Goal: Information Seeking & Learning: Compare options

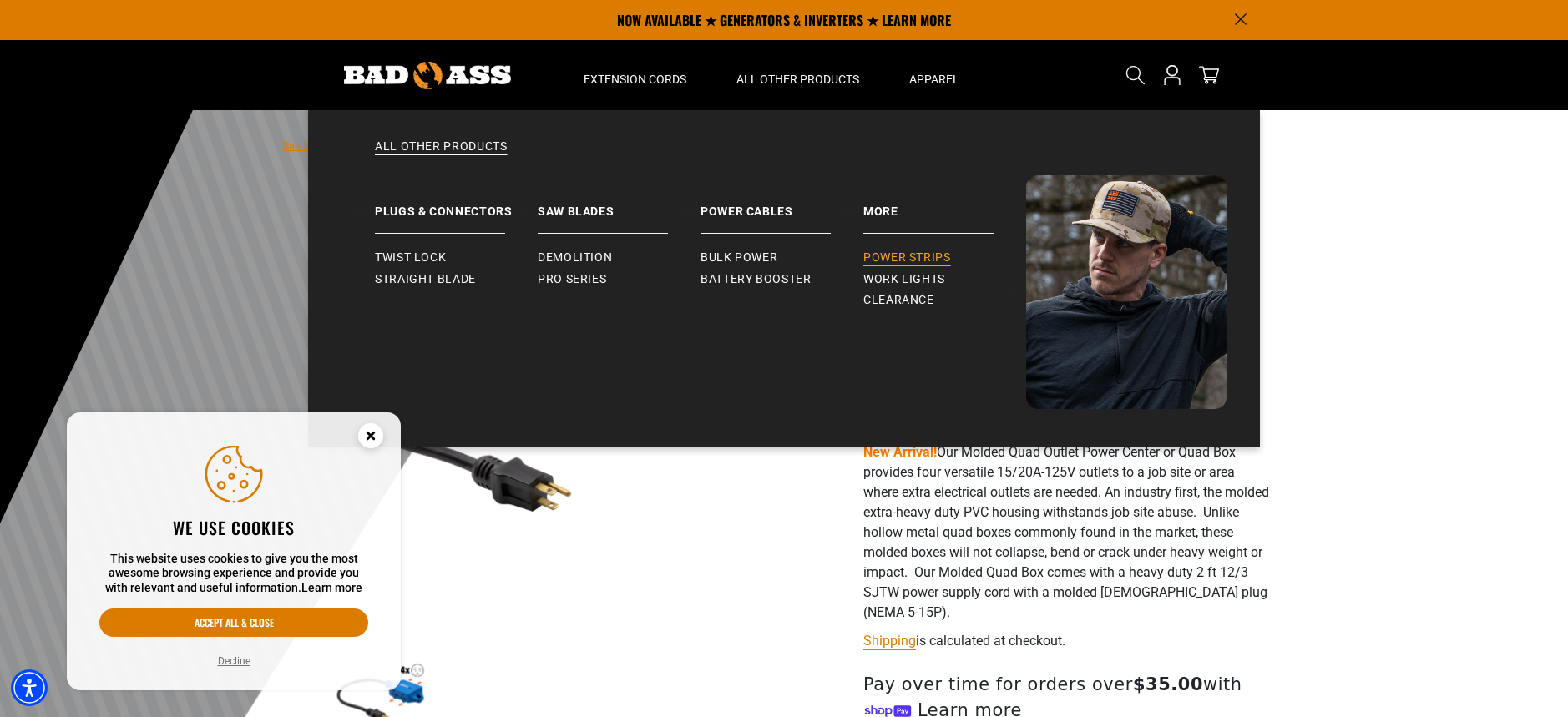
click at [919, 258] on span "Power Strips" at bounding box center [907, 258] width 88 height 15
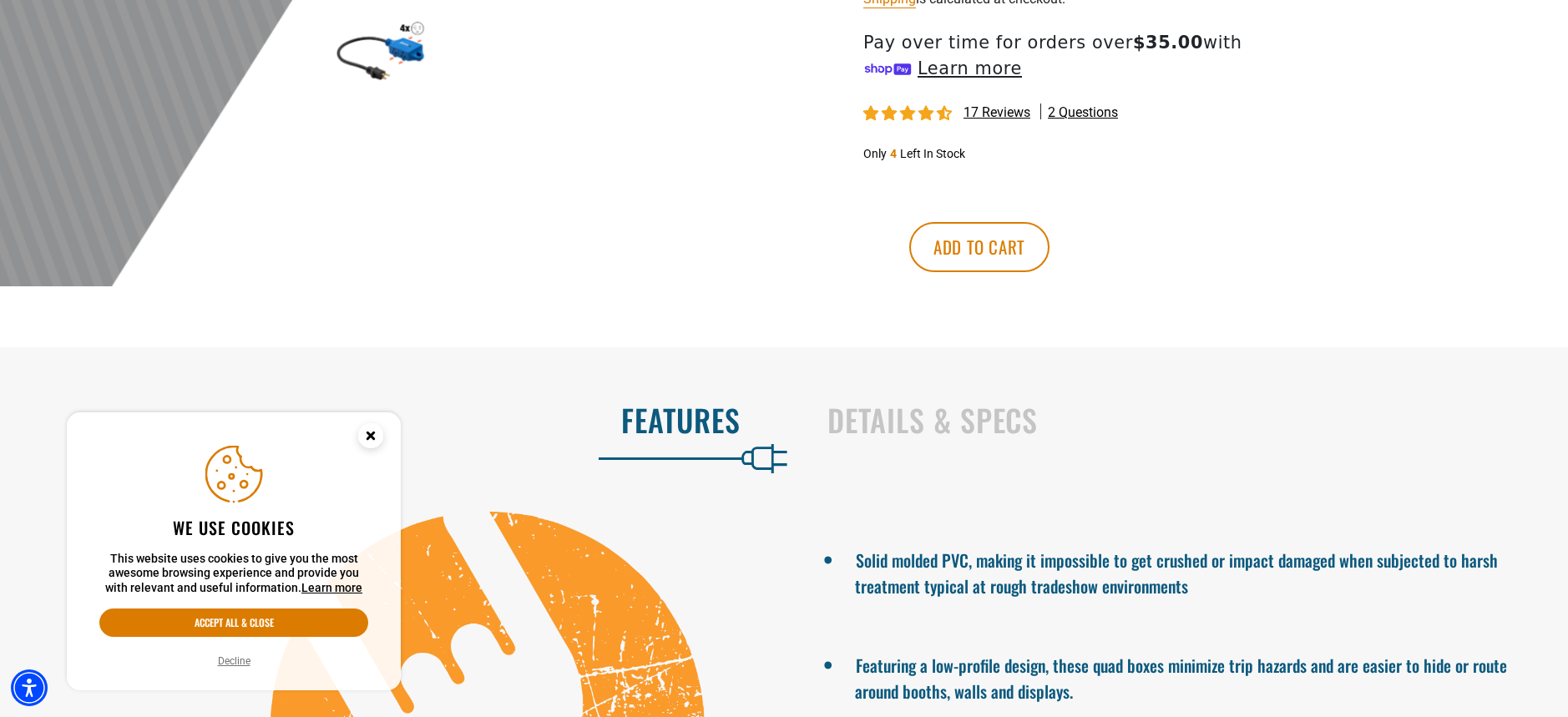
scroll to position [651, 0]
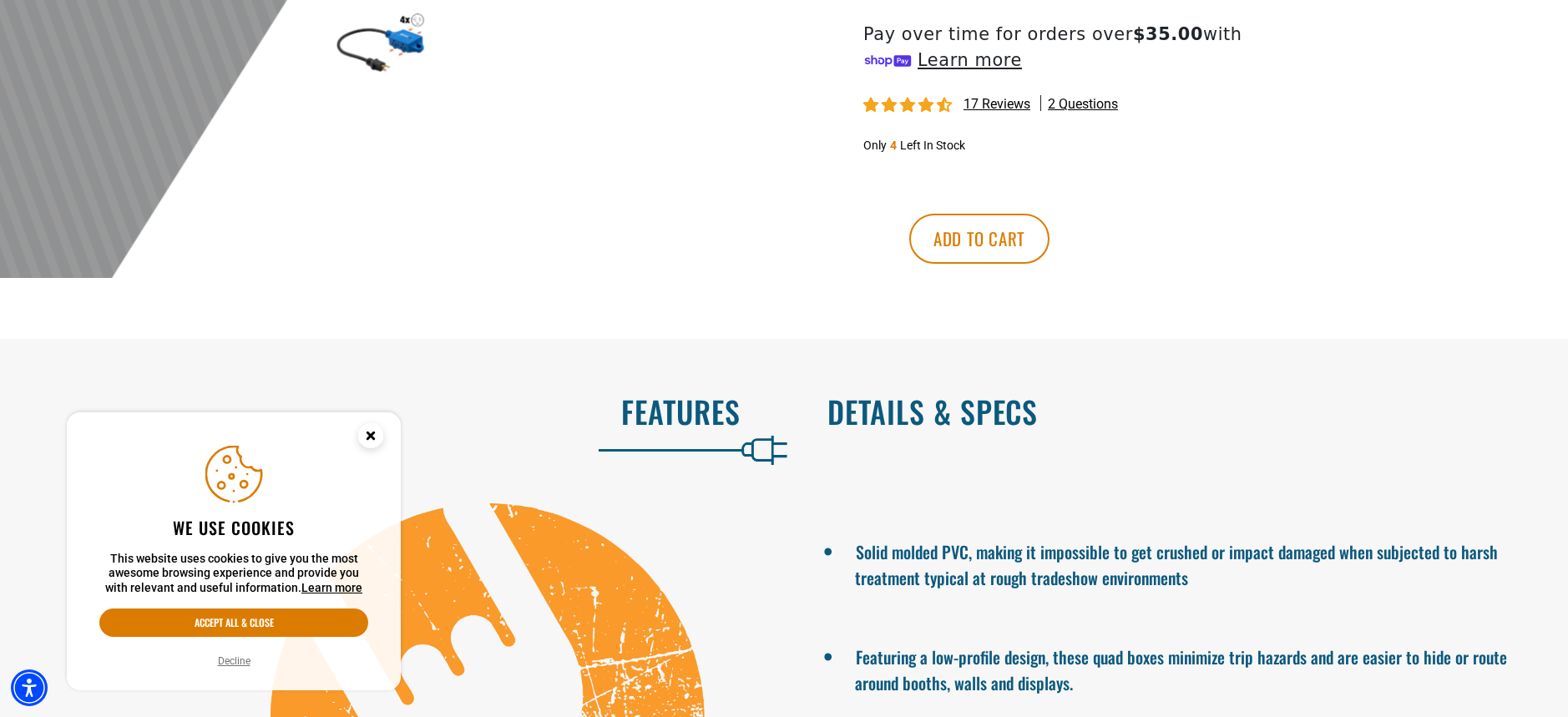
click at [931, 411] on h2 "Details & Specs" at bounding box center [1180, 412] width 706 height 35
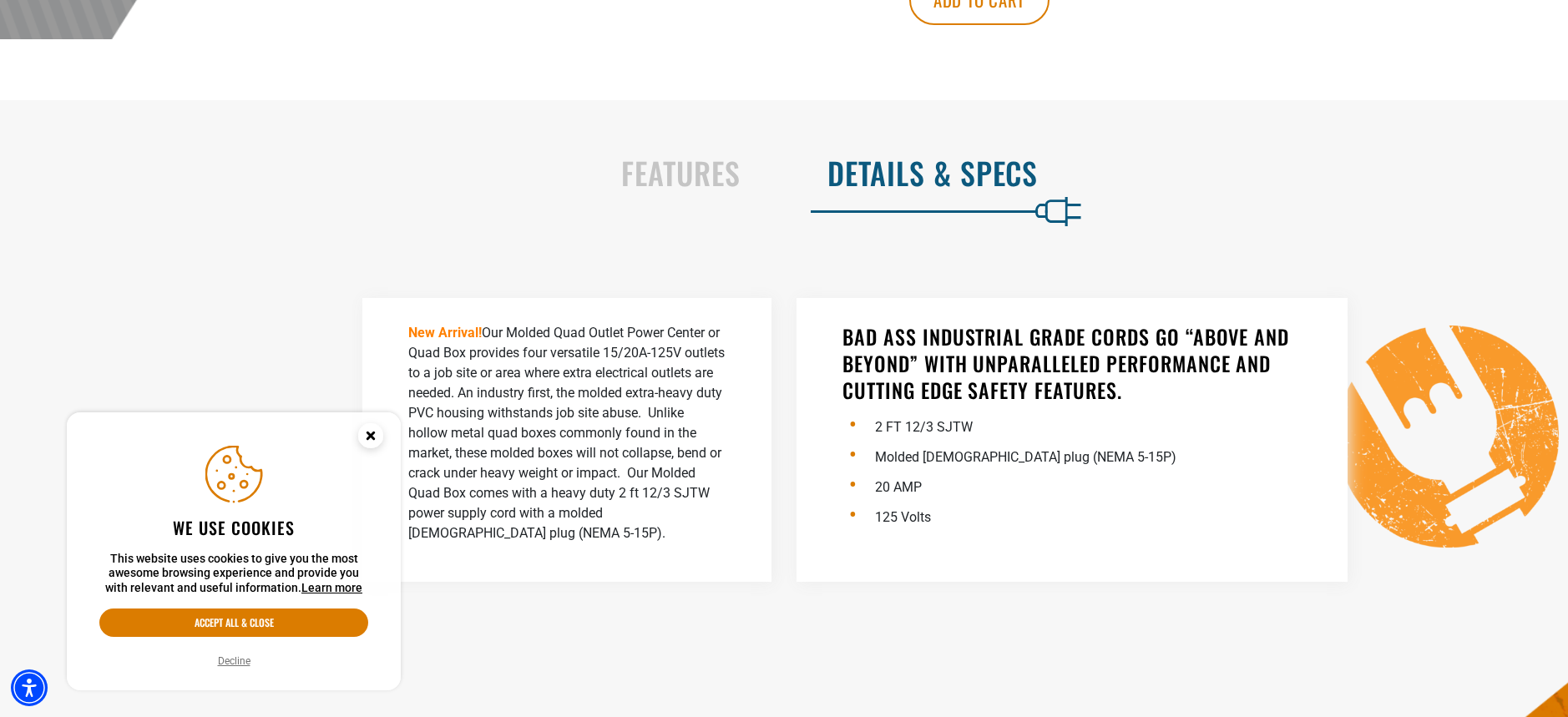
scroll to position [1035, 0]
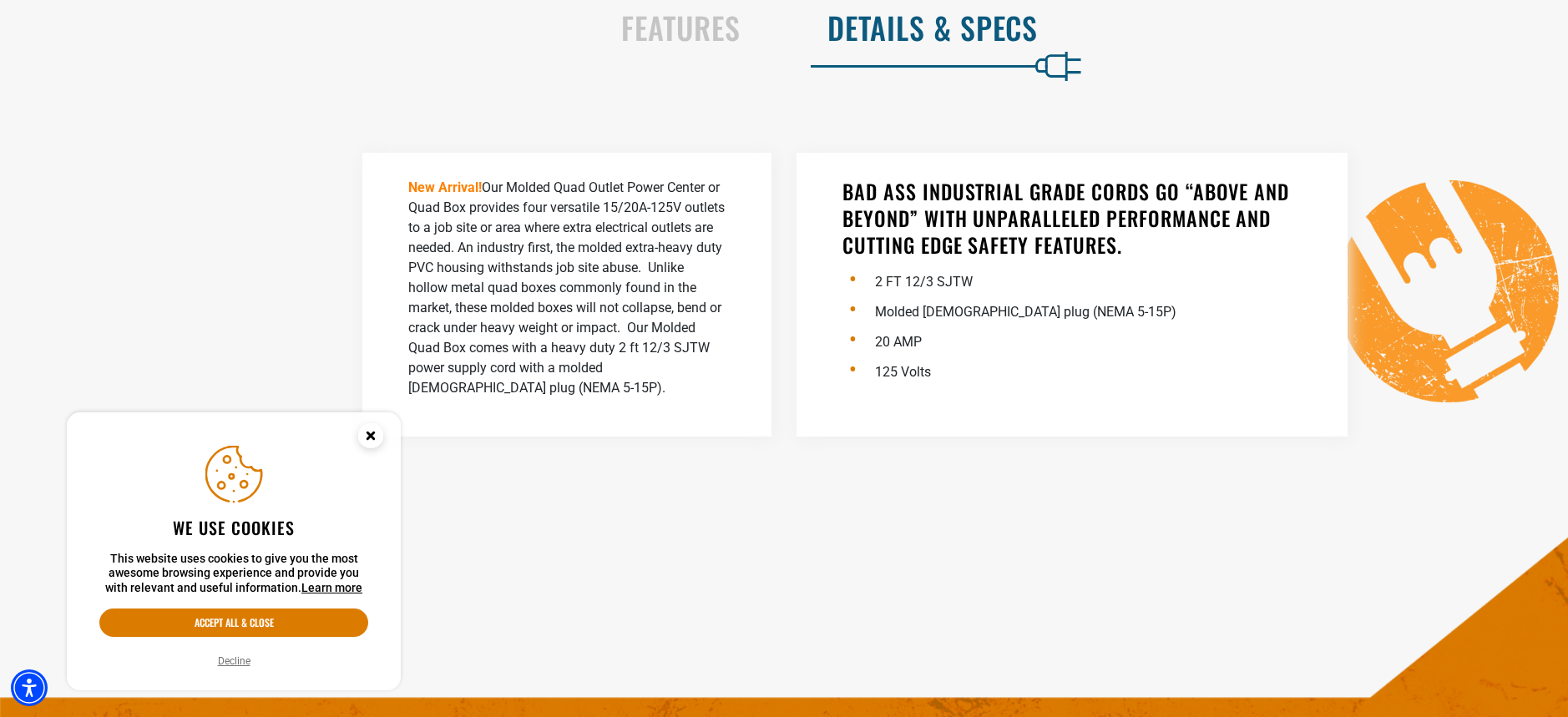
click at [973, 55] on icon at bounding box center [976, 66] width 251 height 30
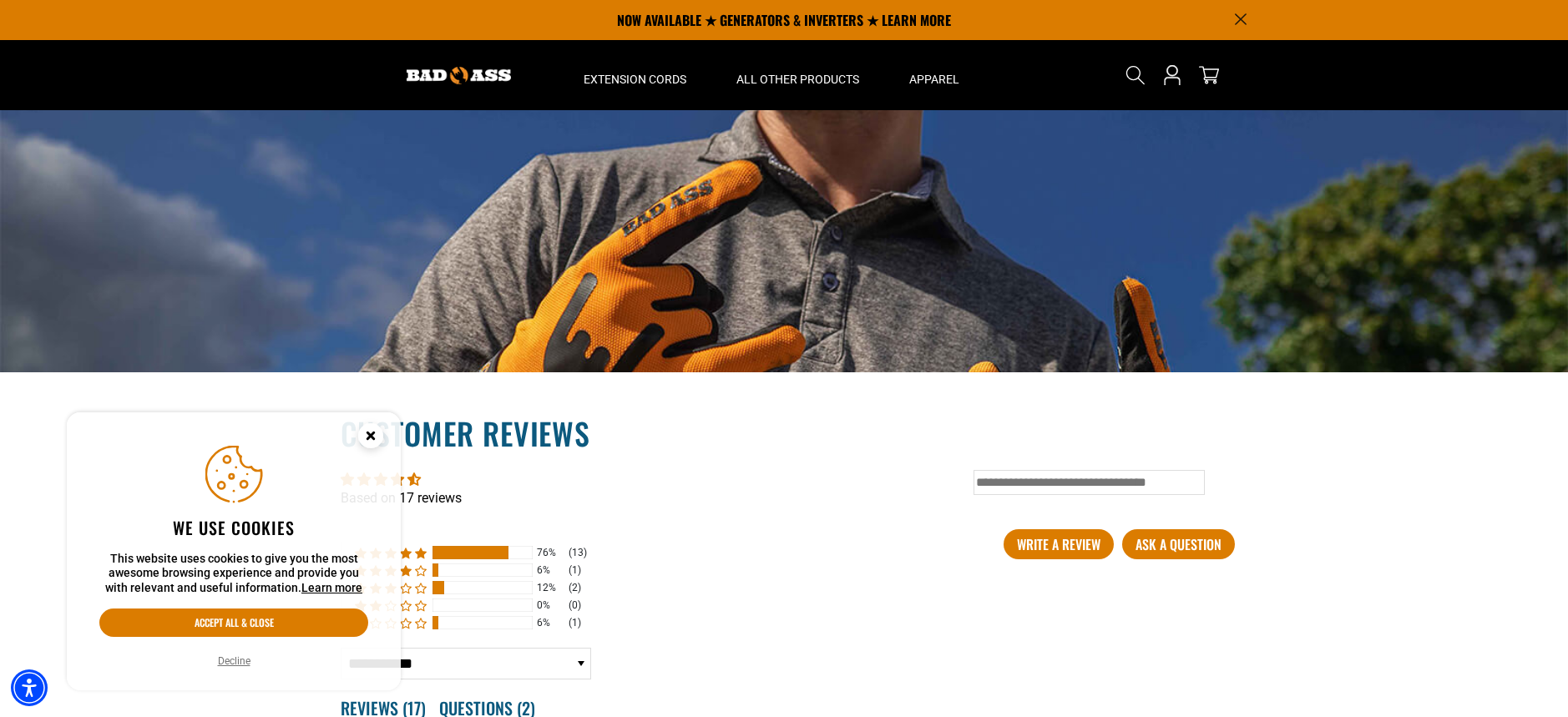
scroll to position [2274, 0]
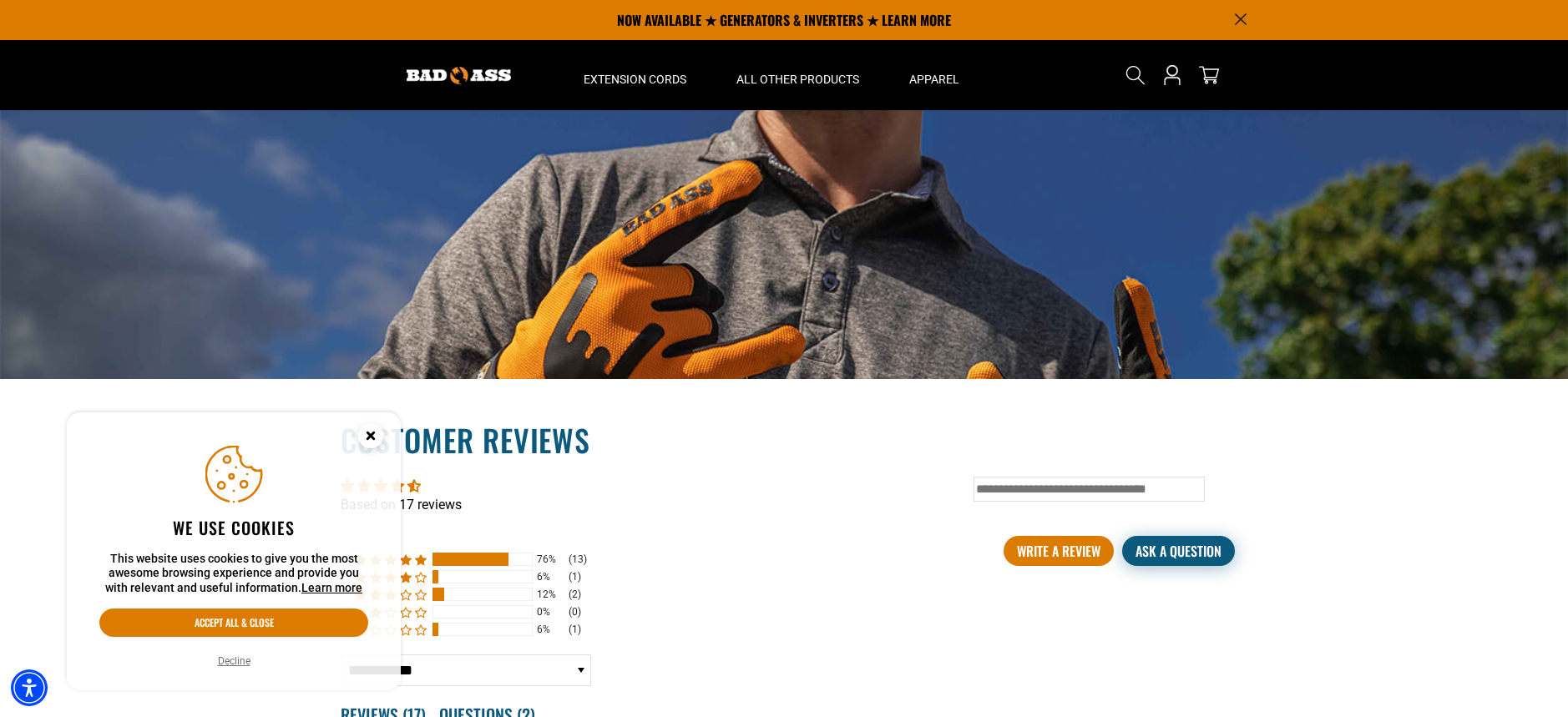
click at [1165, 549] on link "Ask a question" at bounding box center [1178, 550] width 113 height 30
click at [244, 661] on button "Decline" at bounding box center [234, 661] width 42 height 16
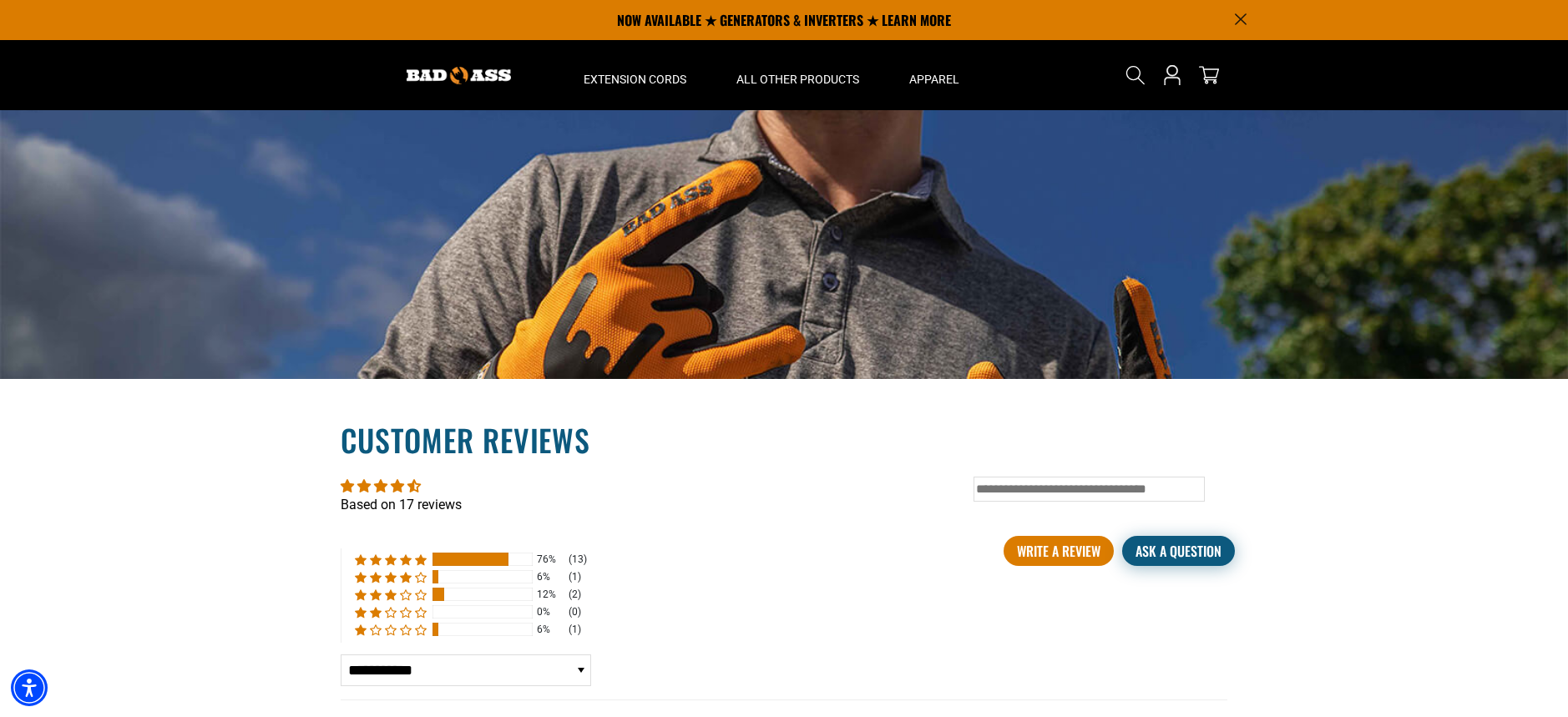
click at [1195, 552] on link "Ask a question" at bounding box center [1178, 550] width 113 height 30
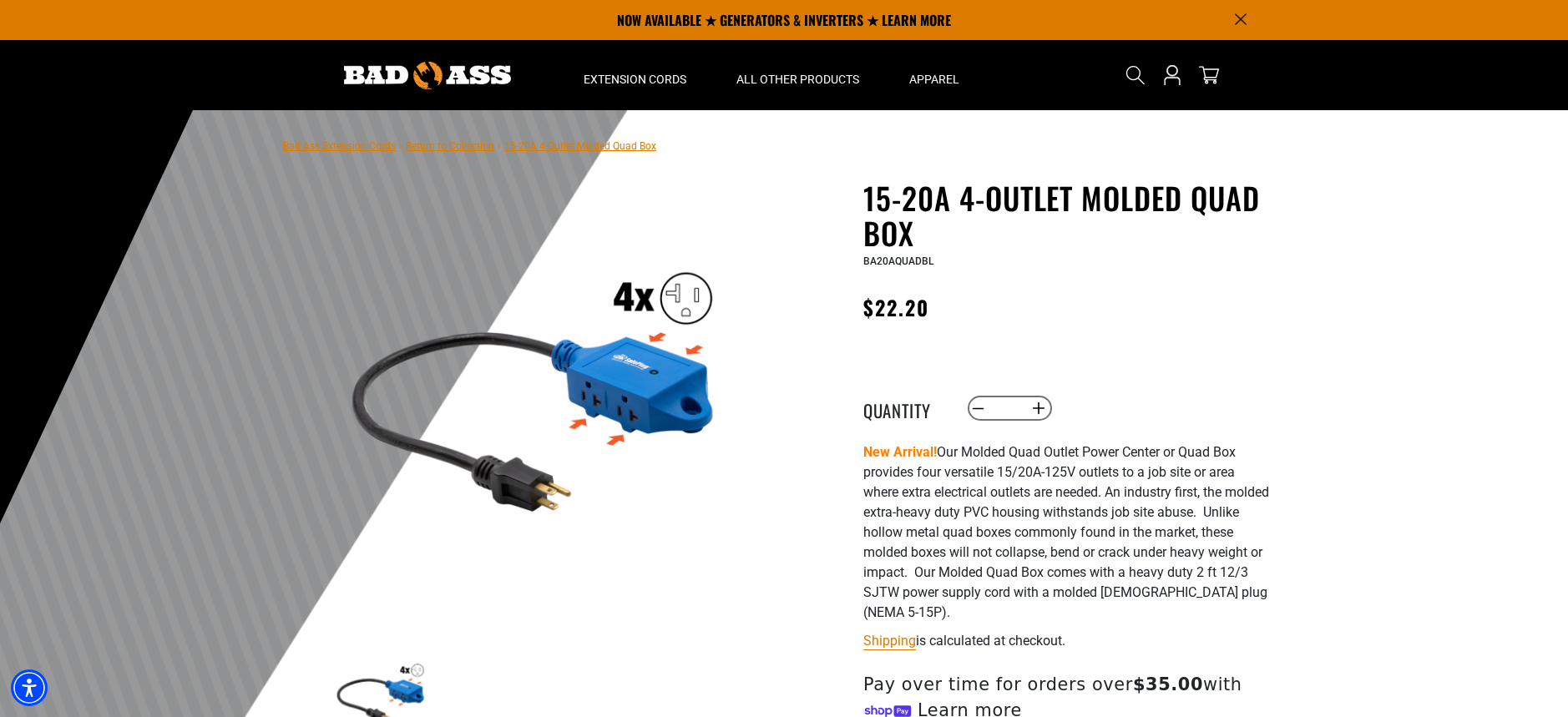
click at [644, 392] on img at bounding box center [533, 385] width 402 height 402
click at [540, 486] on img at bounding box center [533, 385] width 402 height 402
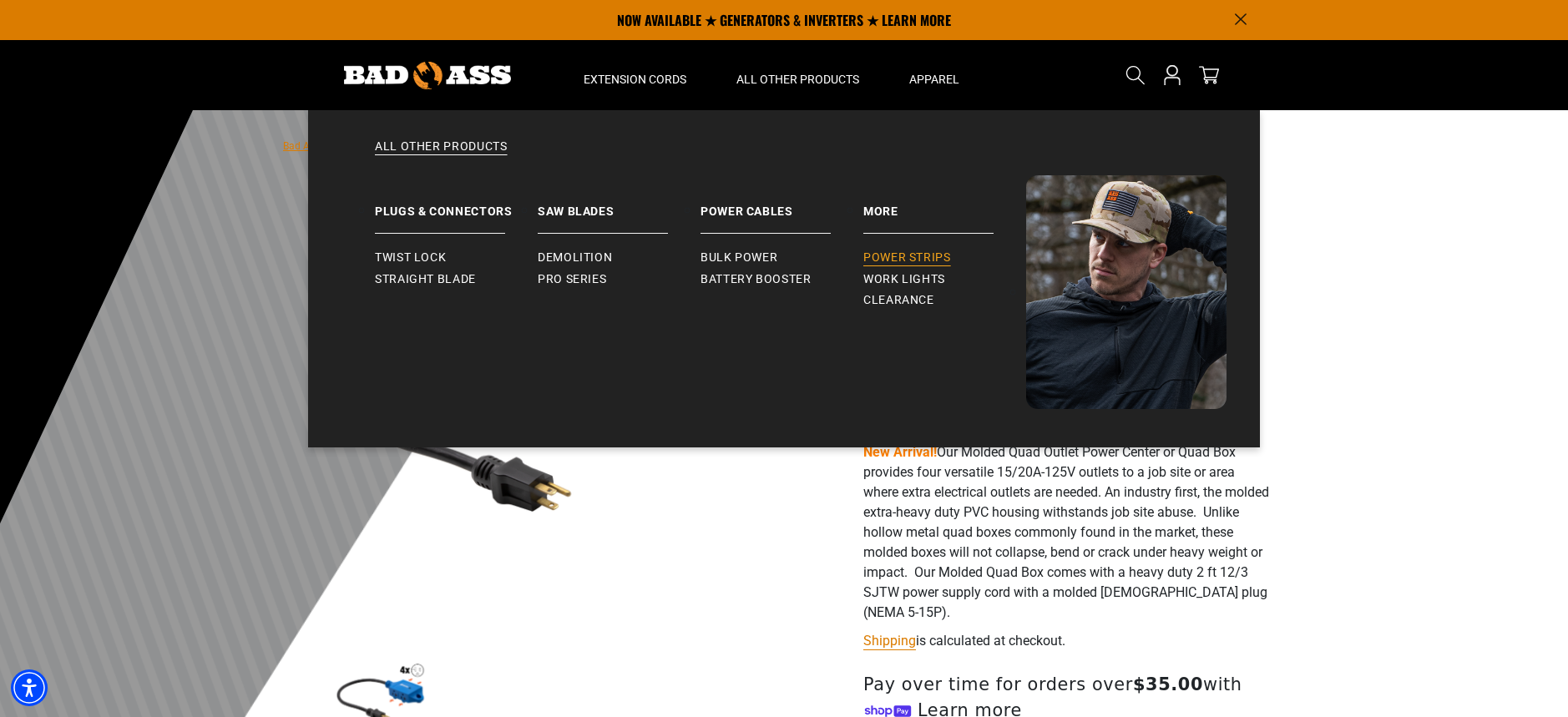
click at [925, 259] on span "Power Strips" at bounding box center [907, 258] width 88 height 15
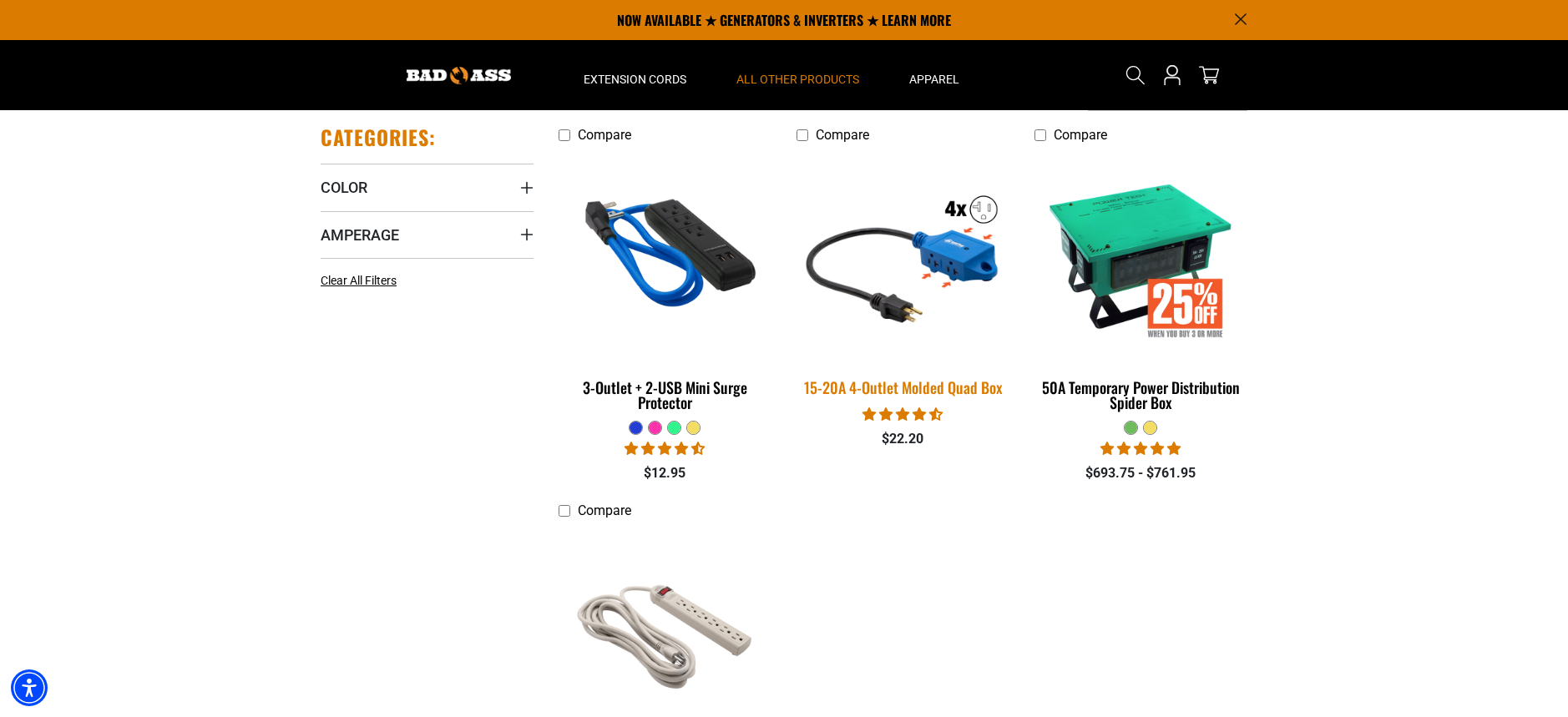
scroll to position [232, 0]
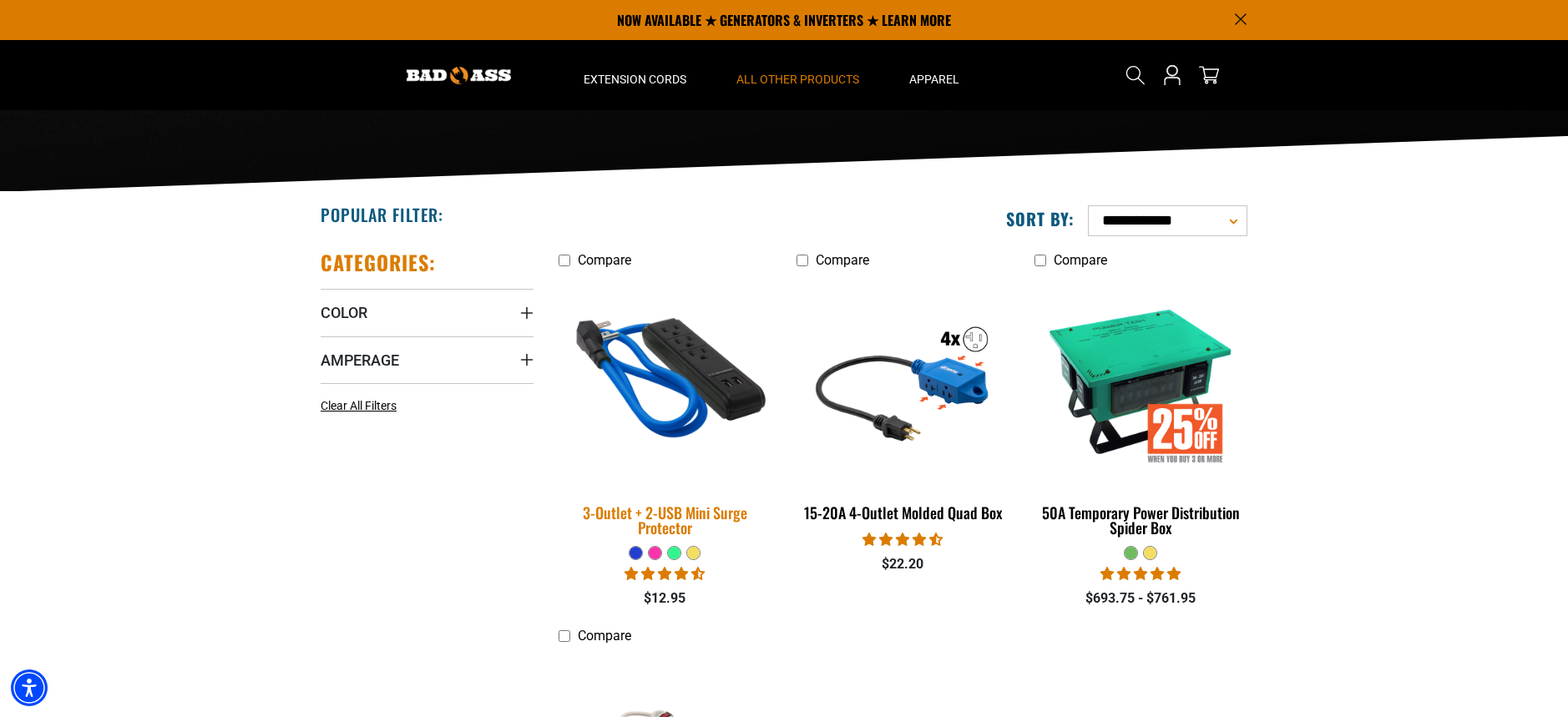
click at [720, 393] on img at bounding box center [665, 380] width 234 height 213
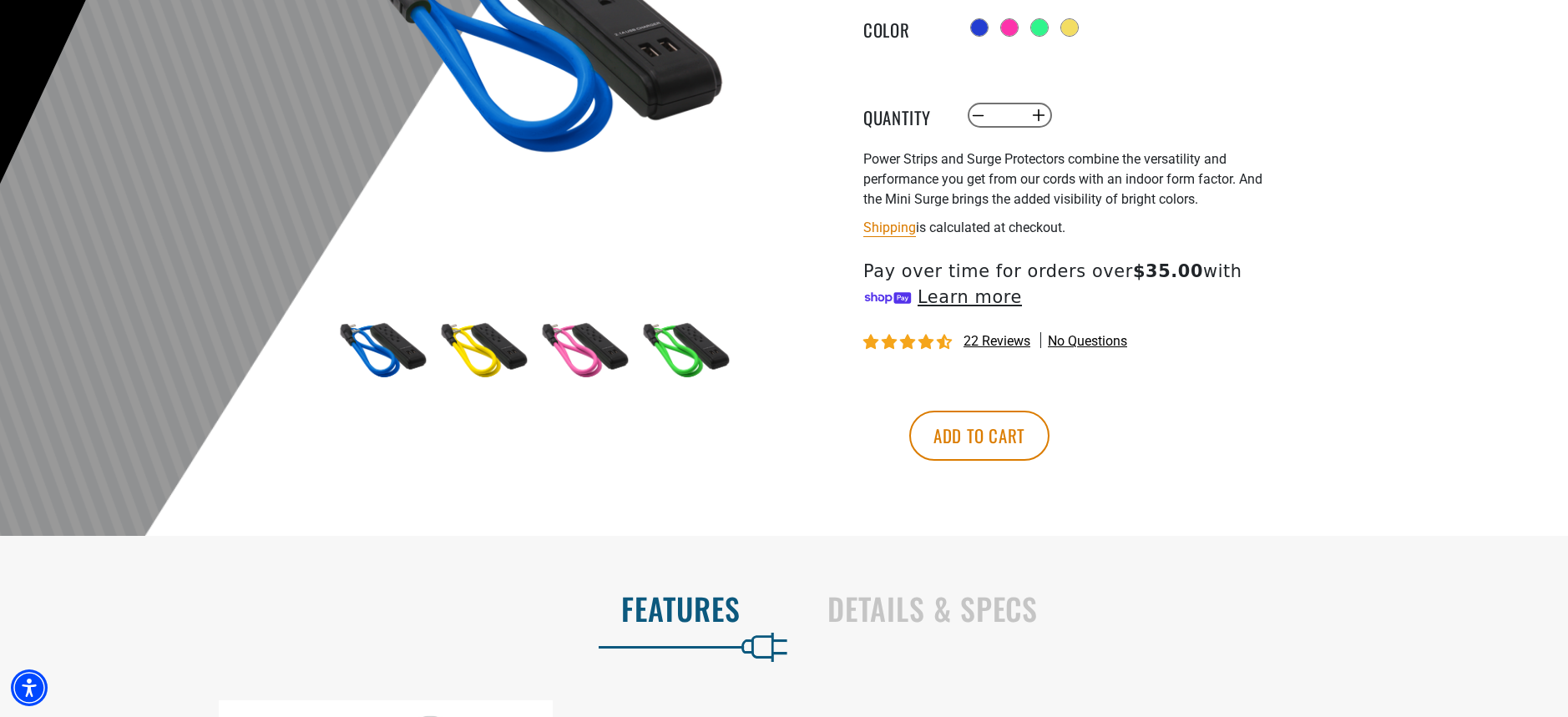
scroll to position [730, 0]
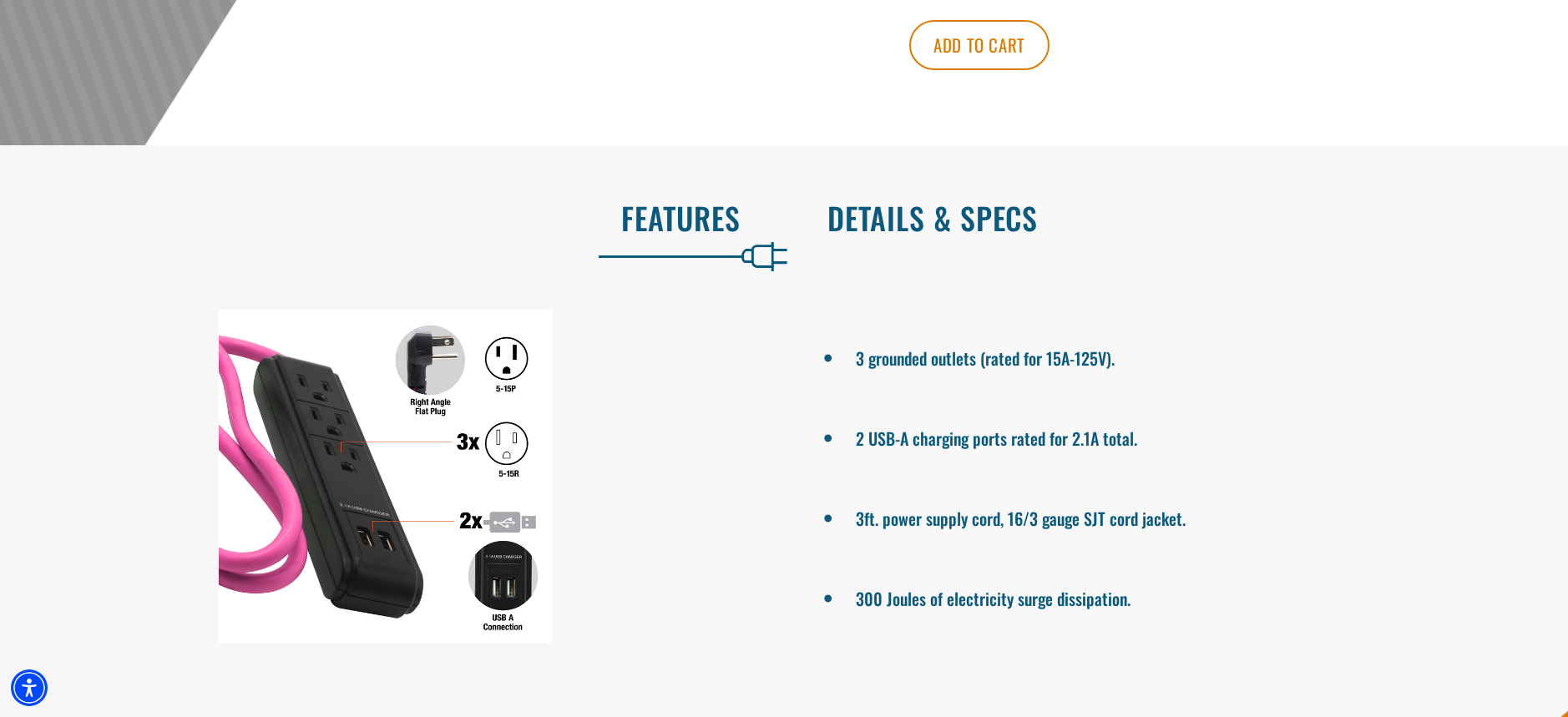
click at [943, 225] on h2 "Details & Specs" at bounding box center [1180, 217] width 706 height 35
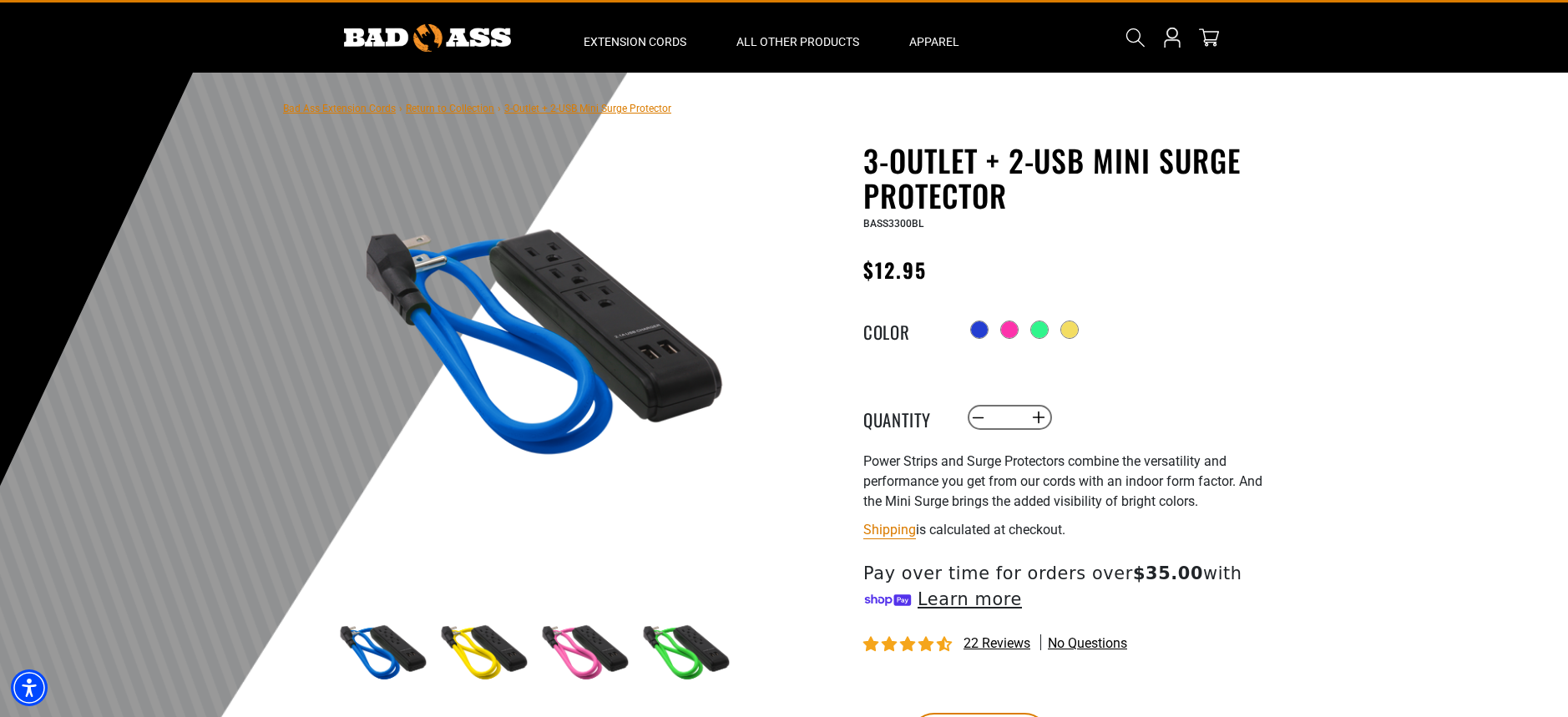
scroll to position [0, 0]
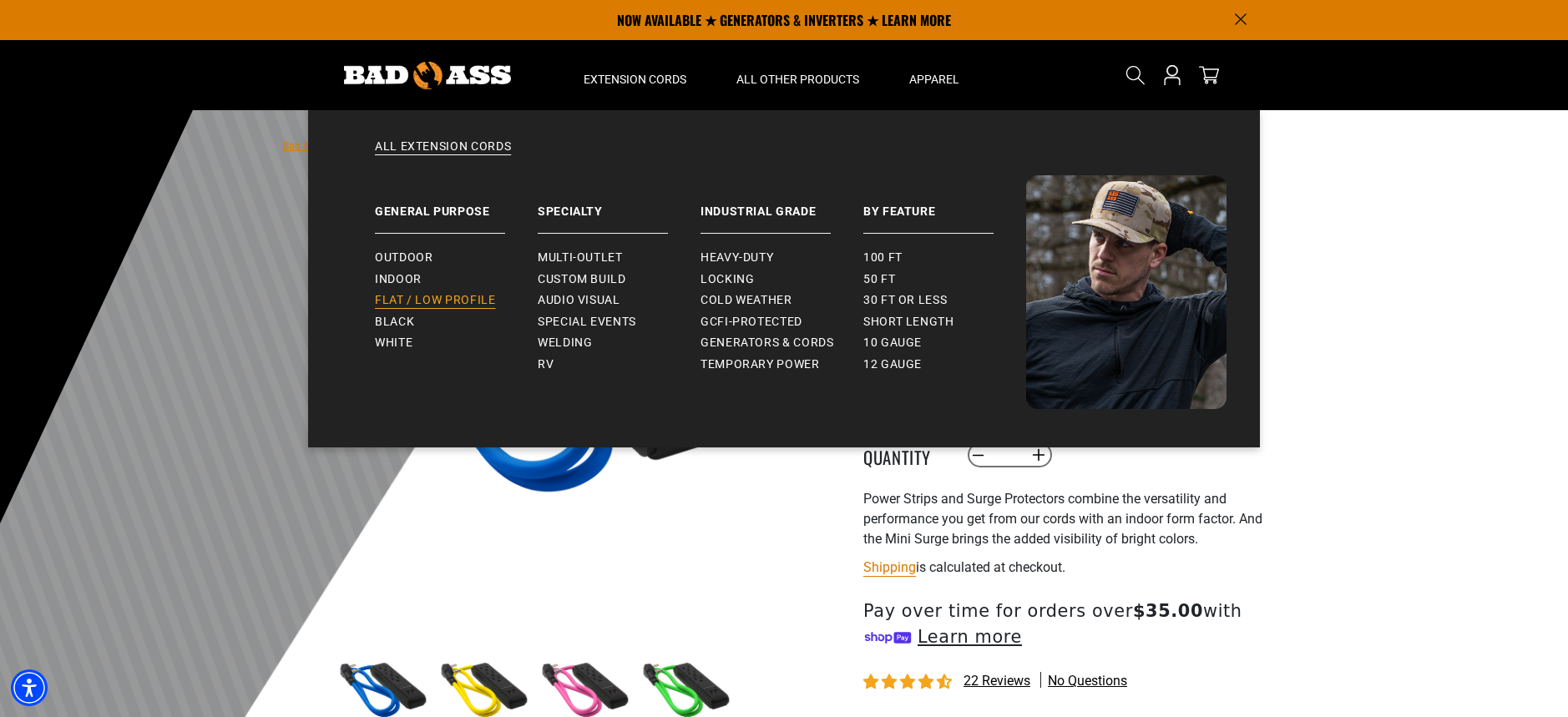
click at [427, 298] on span "Flat / Low Profile" at bounding box center [436, 301] width 121 height 15
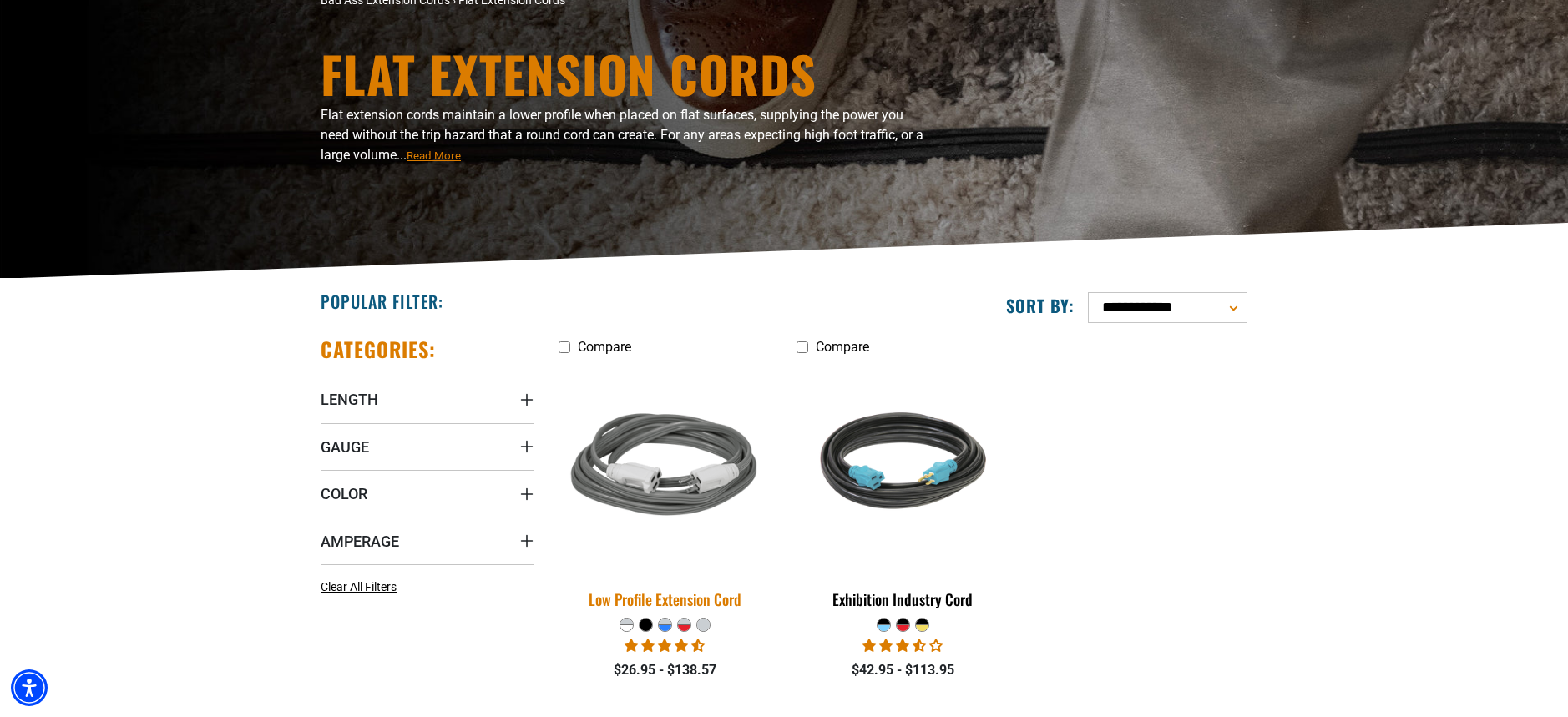
scroll to position [180, 0]
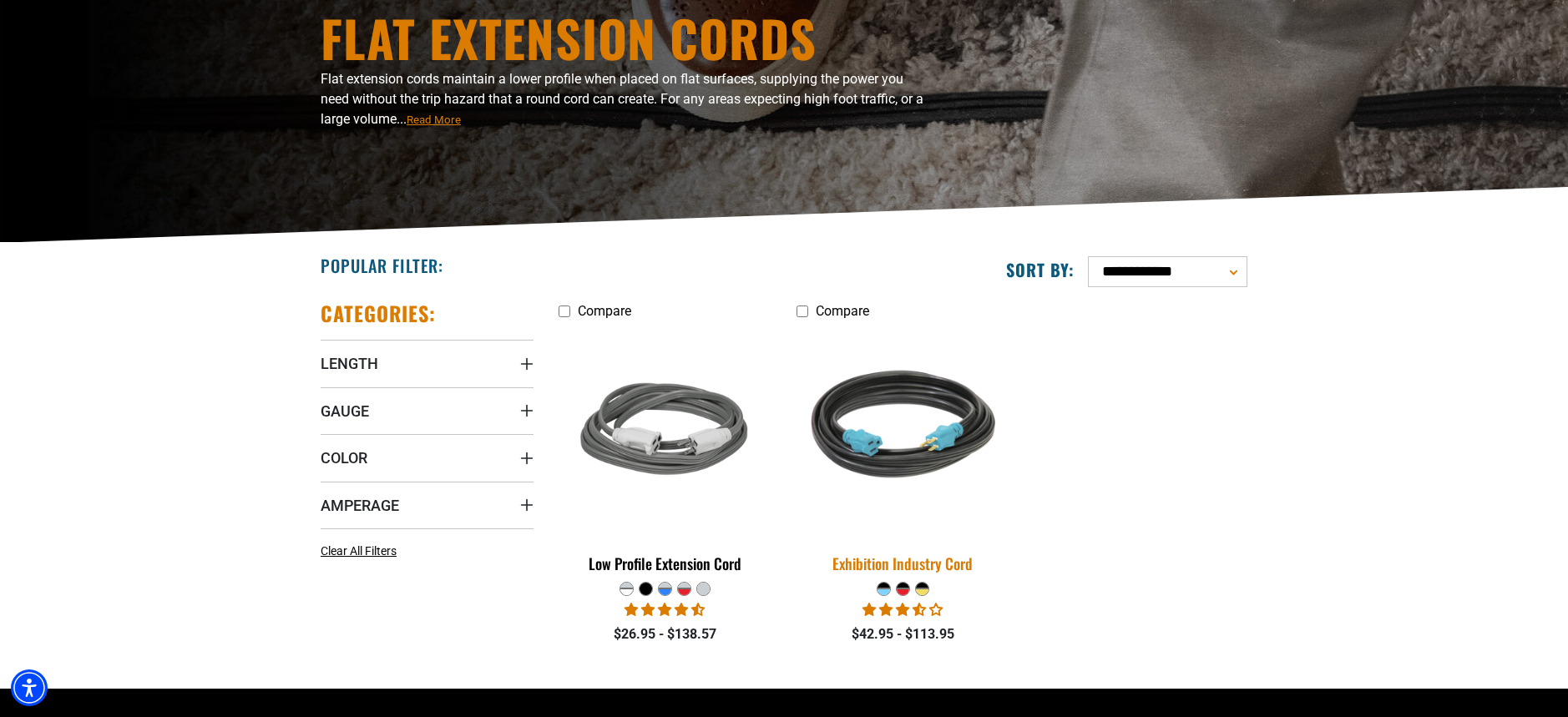
click at [903, 472] on img at bounding box center [903, 431] width 234 height 213
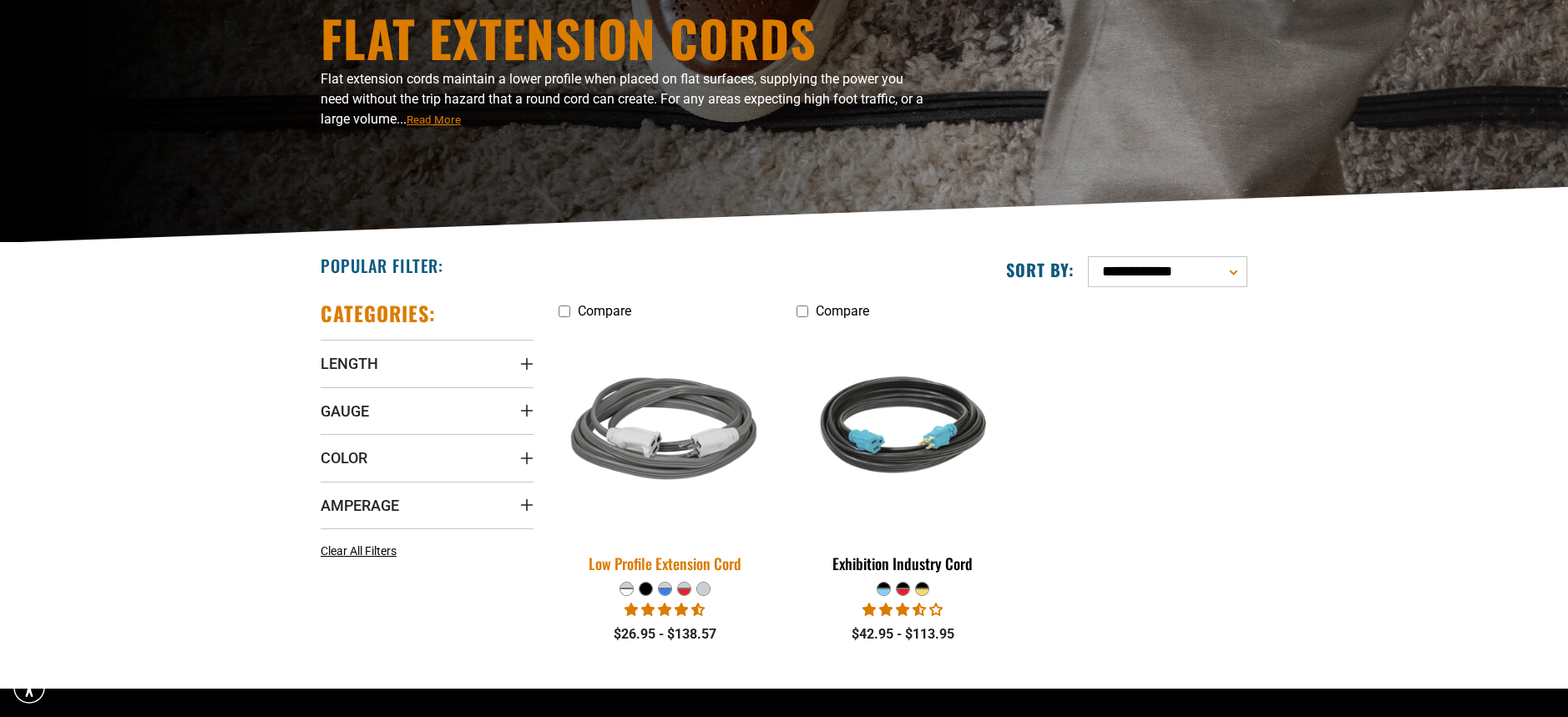
click at [667, 443] on img at bounding box center [665, 431] width 234 height 213
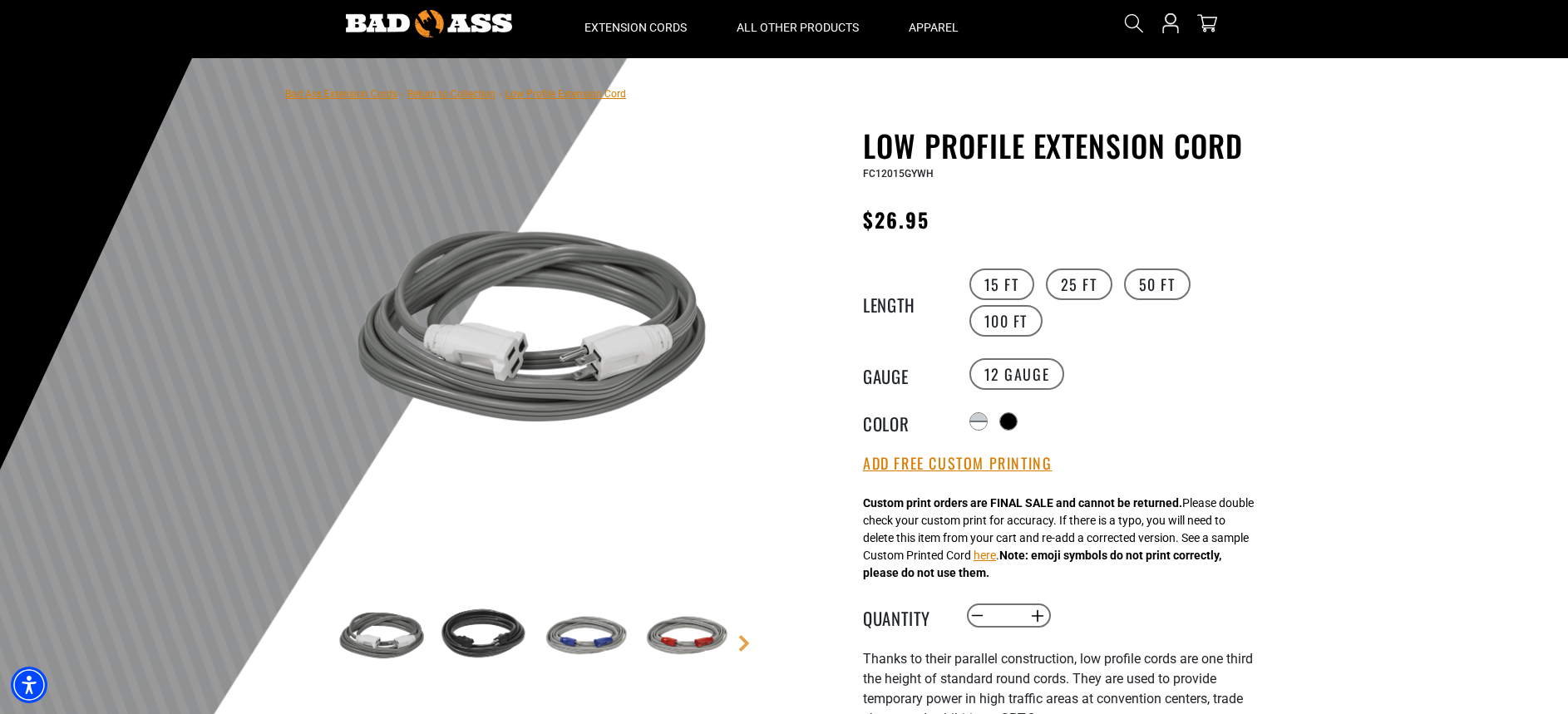
scroll to position [101, 0]
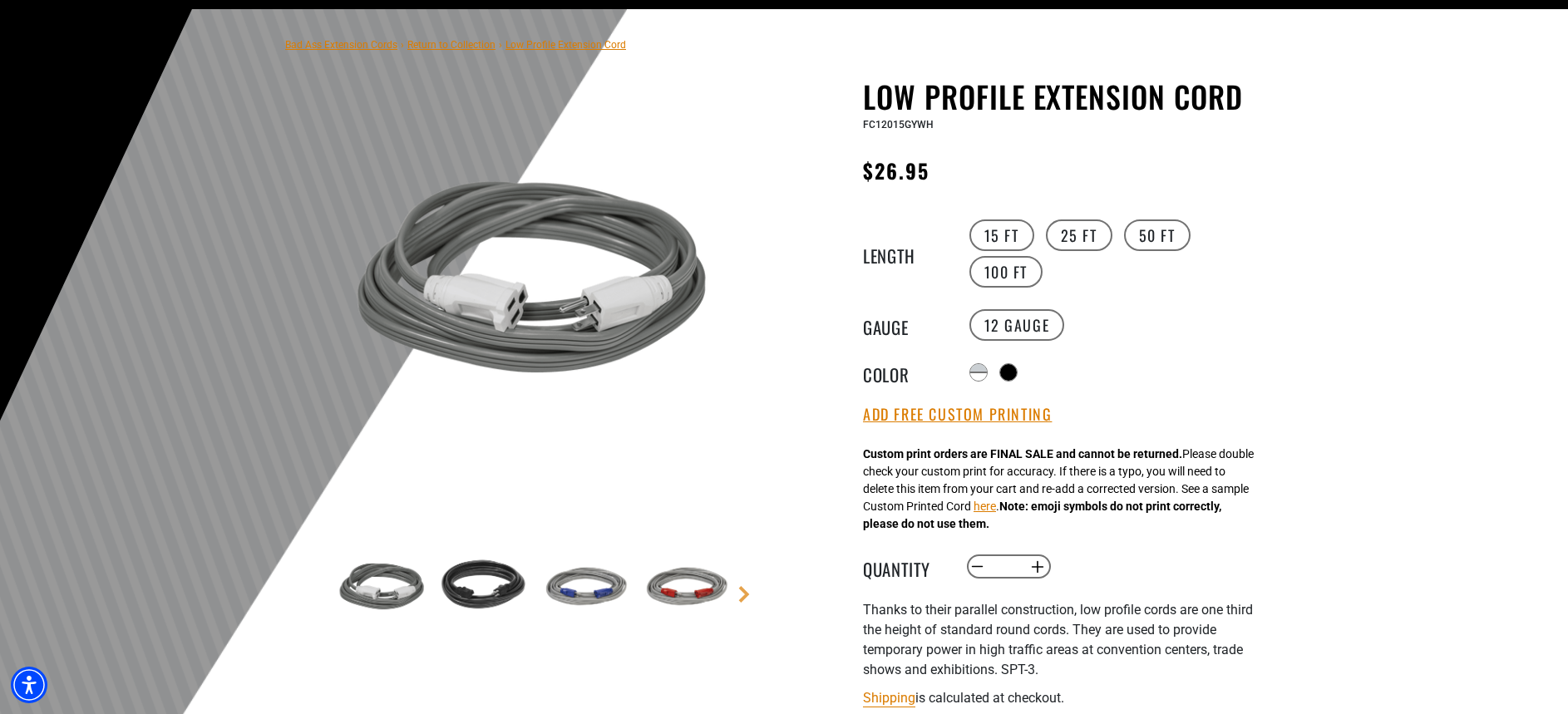
click at [479, 583] on img at bounding box center [482, 587] width 96 height 96
